Goal: Find specific page/section: Find specific page/section

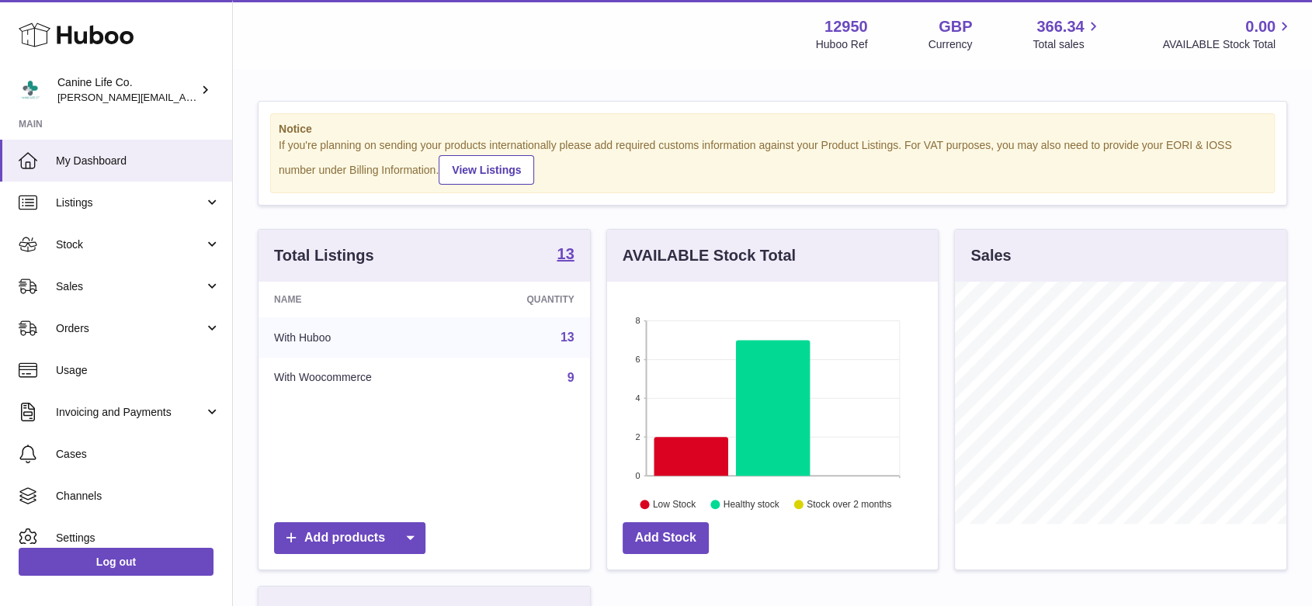
scroll to position [242, 331]
click at [684, 453] on icon at bounding box center [691, 456] width 75 height 39
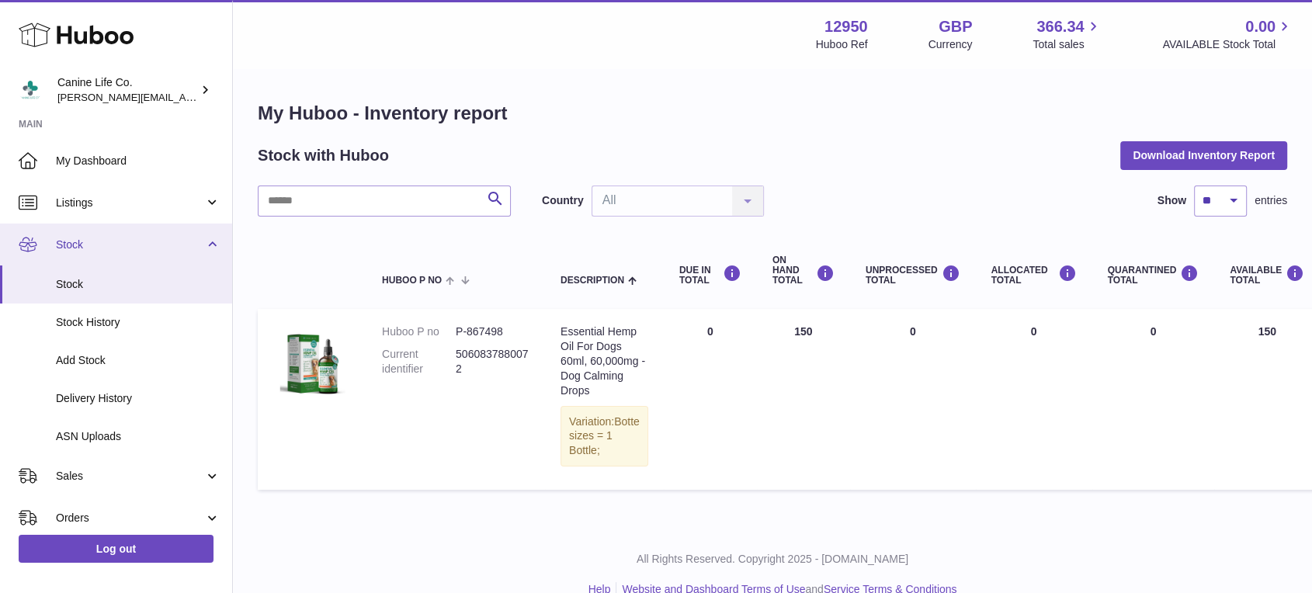
click at [114, 252] on link "Stock" at bounding box center [116, 245] width 232 height 42
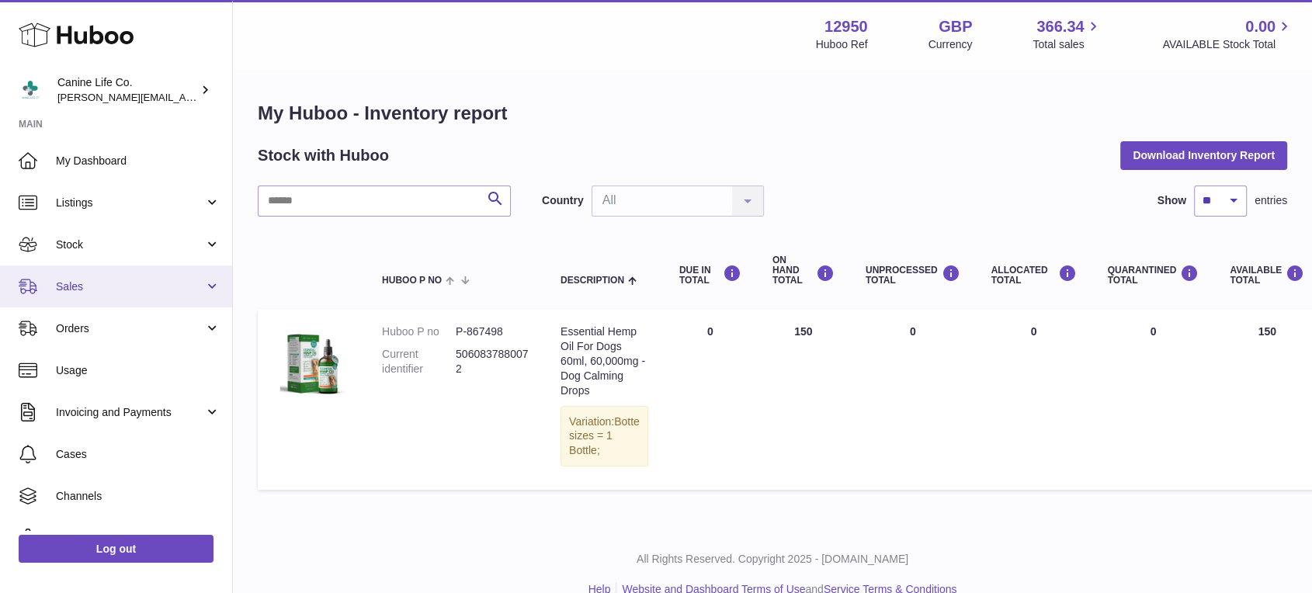
click at [112, 297] on link "Sales" at bounding box center [116, 287] width 232 height 42
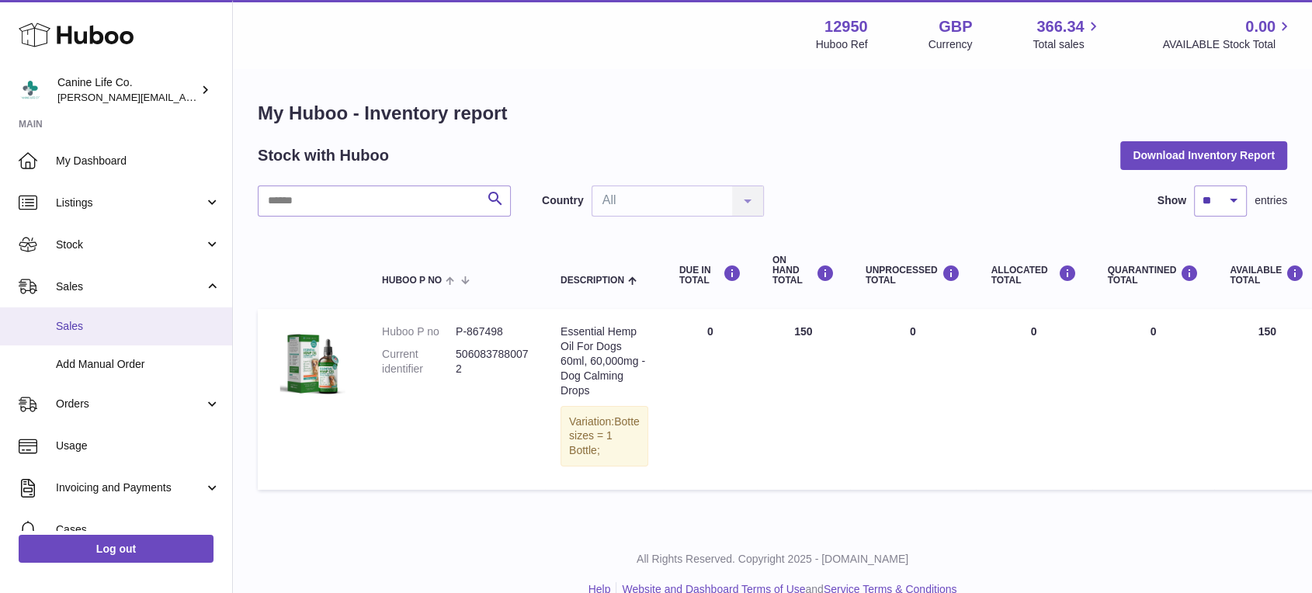
click at [115, 338] on link "Sales" at bounding box center [116, 326] width 232 height 38
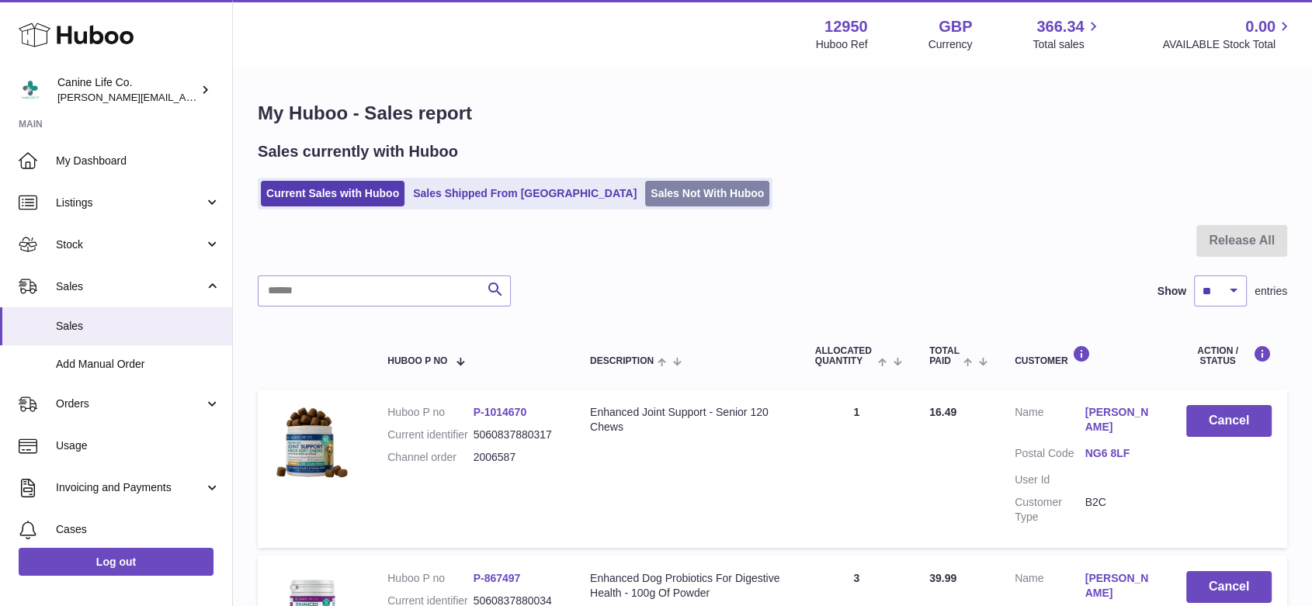
click at [651, 205] on link "Sales Not With Huboo" at bounding box center [707, 194] width 124 height 26
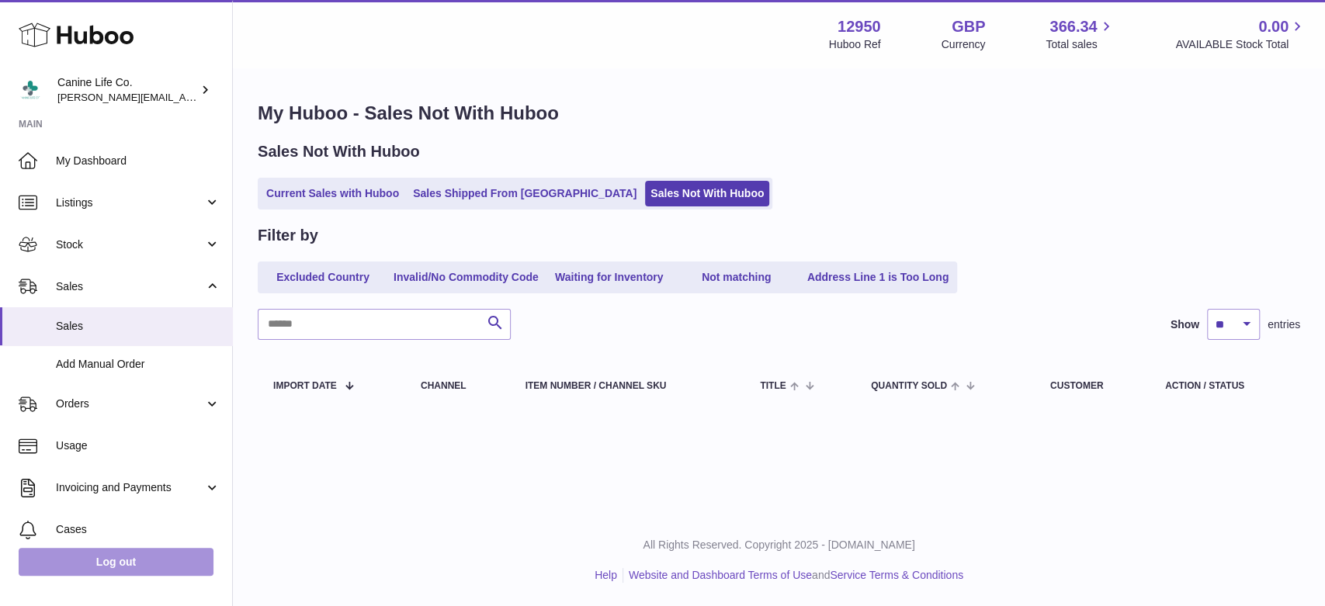
click at [159, 568] on link "Log out" at bounding box center [116, 562] width 195 height 28
